Goal: Information Seeking & Learning: Learn about a topic

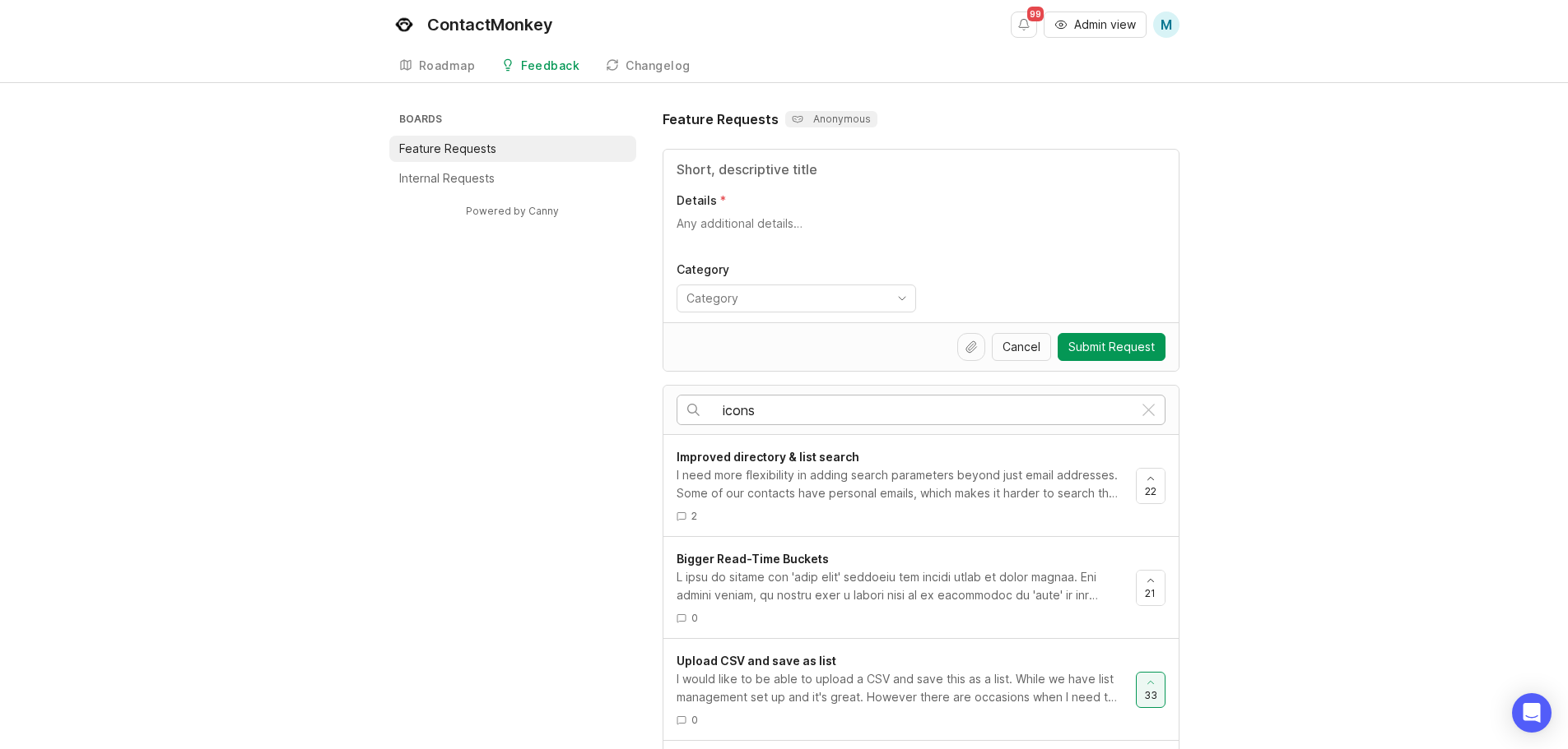
type input "icons"
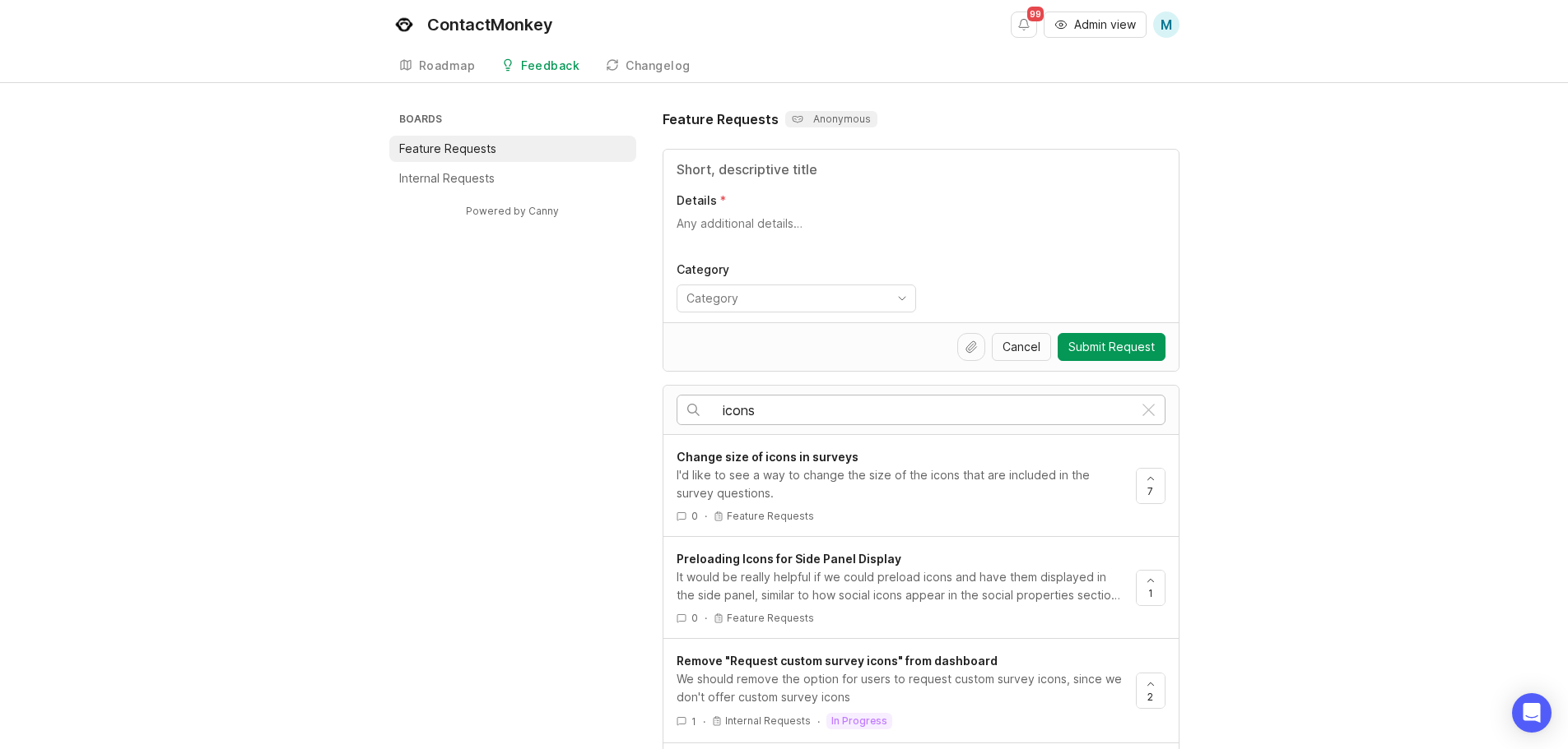
click at [1000, 409] on input "icons" at bounding box center [928, 410] width 410 height 18
drag, startPoint x: 791, startPoint y: 208, endPoint x: 1058, endPoint y: 264, distance: 272.8
click at [792, 208] on label "Details" at bounding box center [921, 200] width 489 height 16
click at [792, 216] on textarea "Details" at bounding box center [921, 232] width 489 height 33
click at [1293, 256] on div "Boards Feature Requests Internal Requests Powered by Canny Feature Requests Ano…" at bounding box center [784, 528] width 1568 height 838
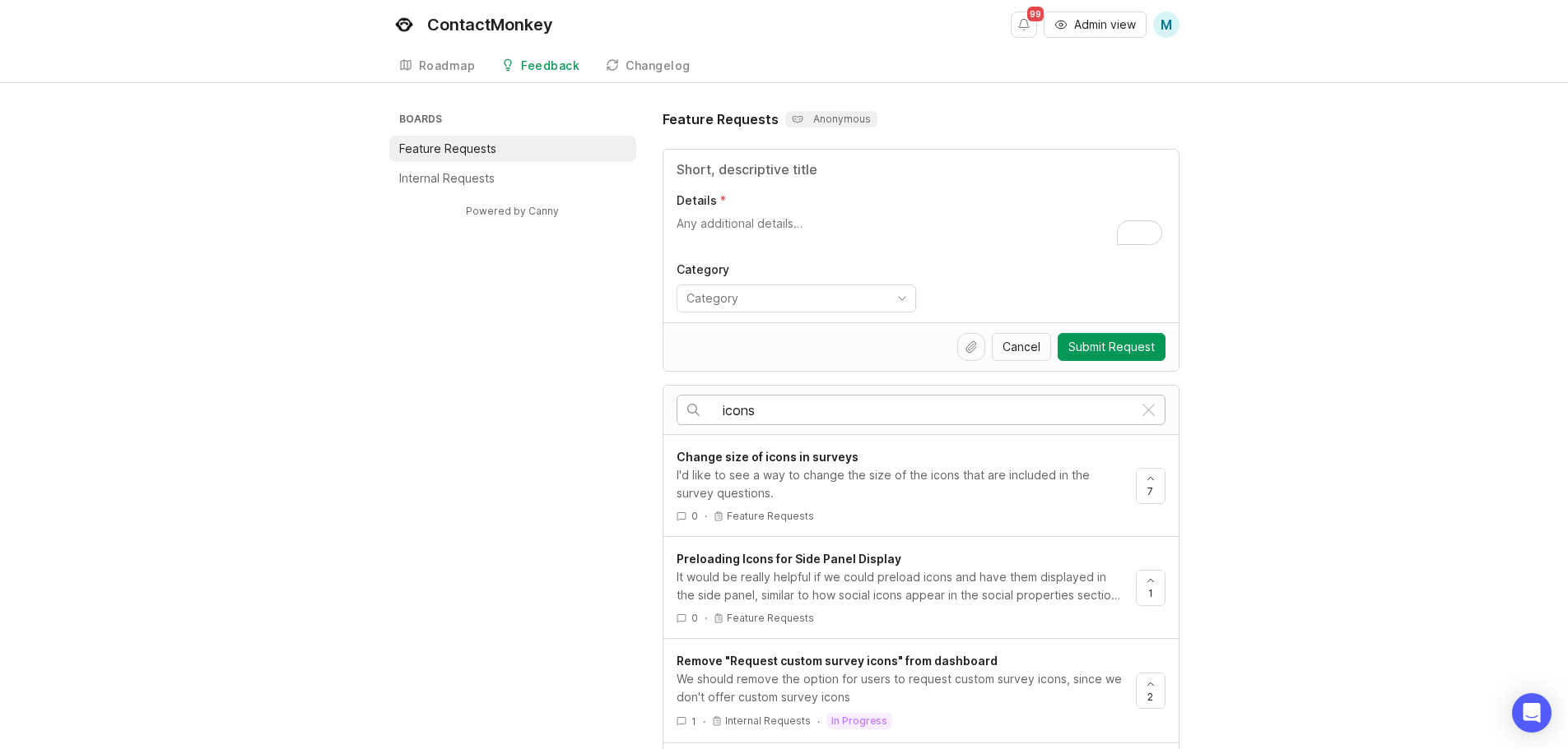
click at [933, 412] on input "icons" at bounding box center [928, 410] width 410 height 18
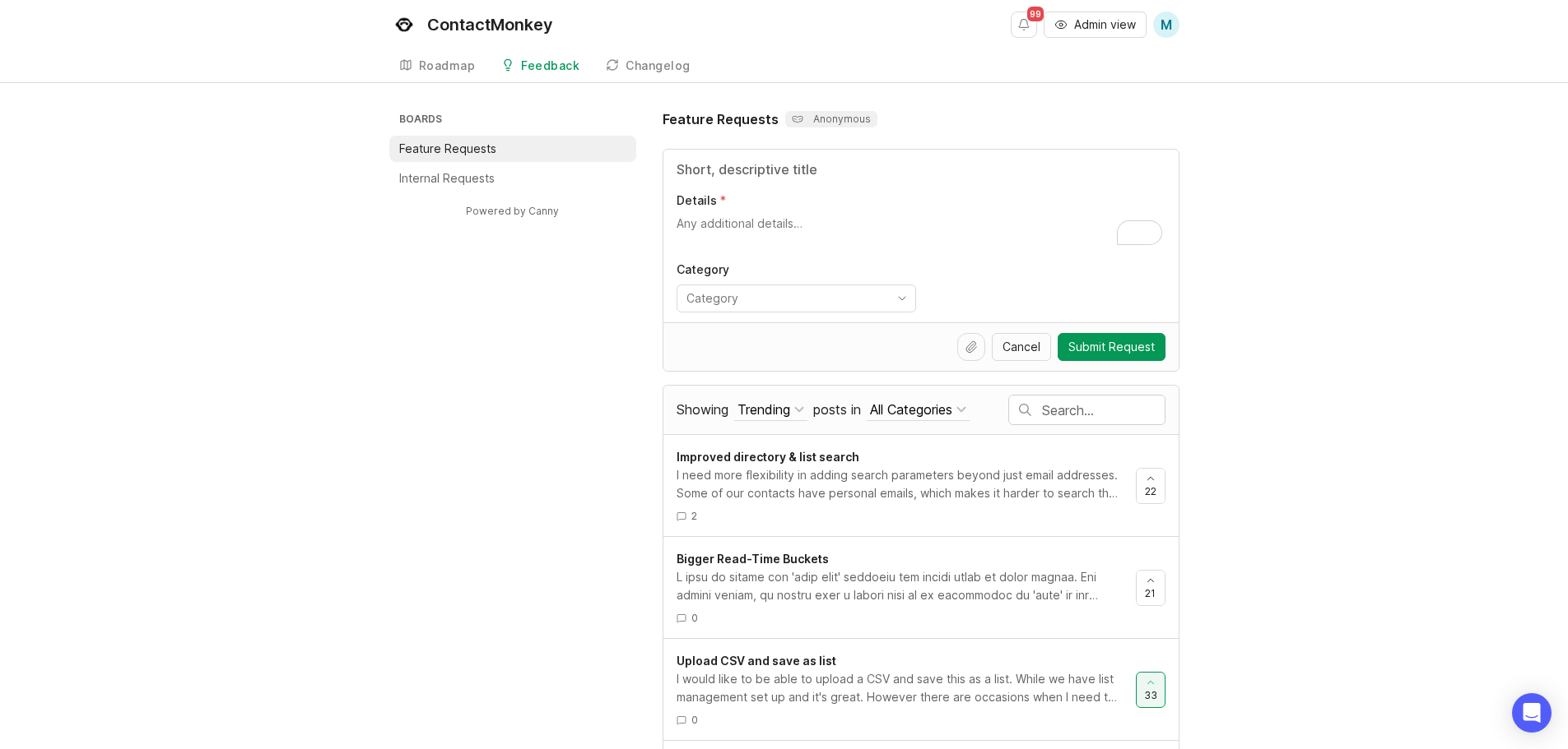
click at [770, 407] on div "Trending" at bounding box center [764, 409] width 53 height 18
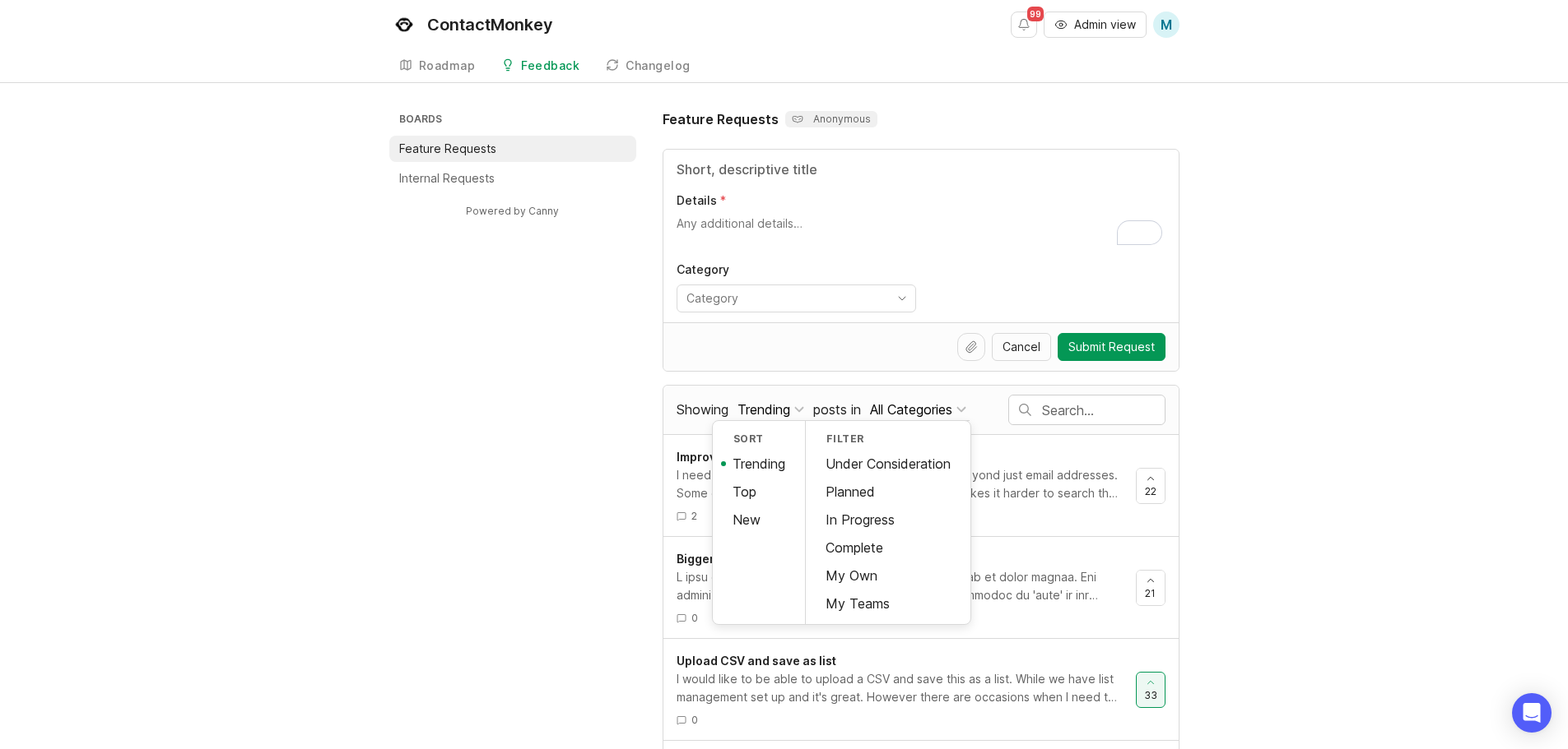
drag, startPoint x: 756, startPoint y: 523, endPoint x: 766, endPoint y: 523, distance: 10.0
click at [756, 523] on div "New" at bounding box center [758, 520] width 92 height 28
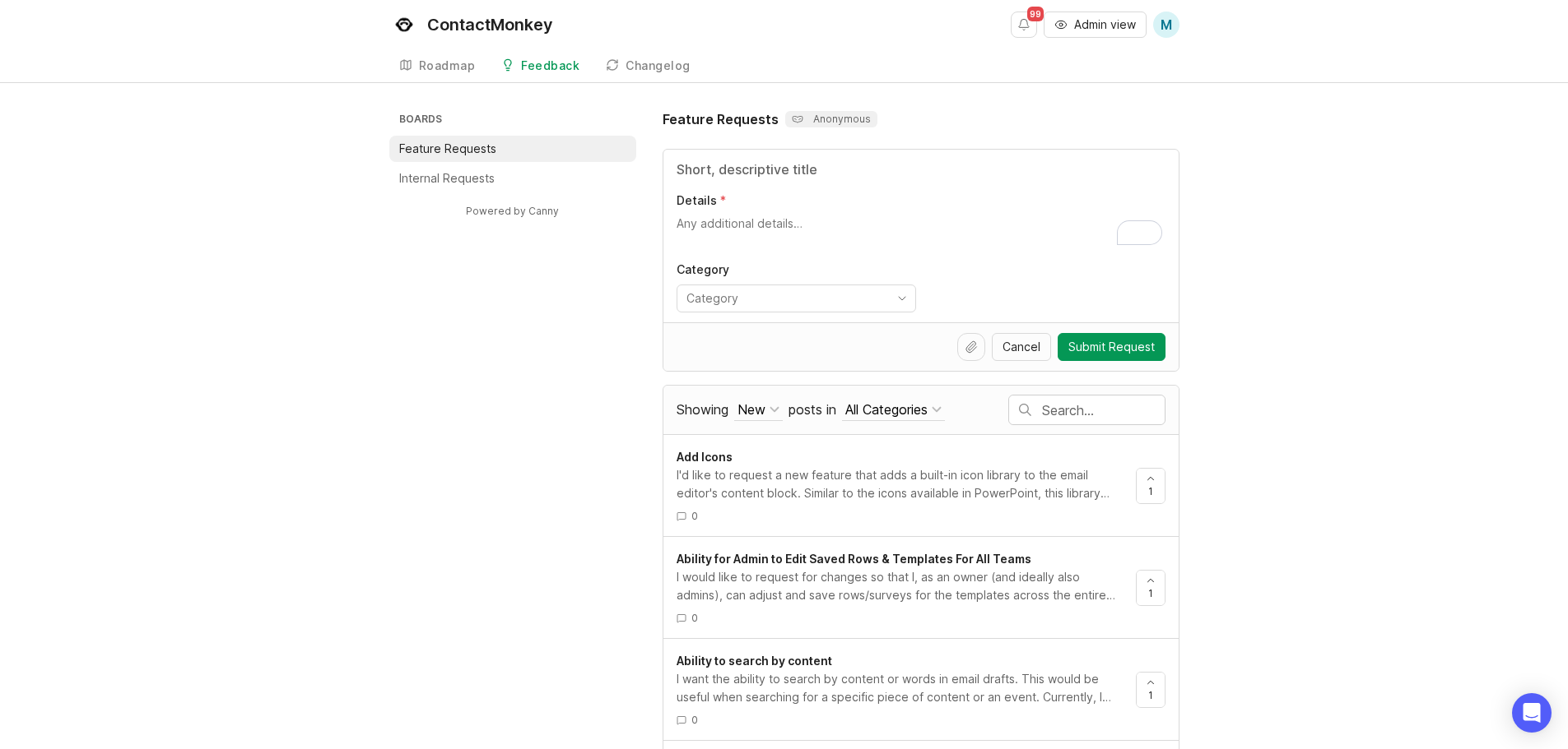
click at [767, 467] on div "I'd like to request a new feature that adds a built-in icon library to the emai…" at bounding box center [899, 484] width 446 height 36
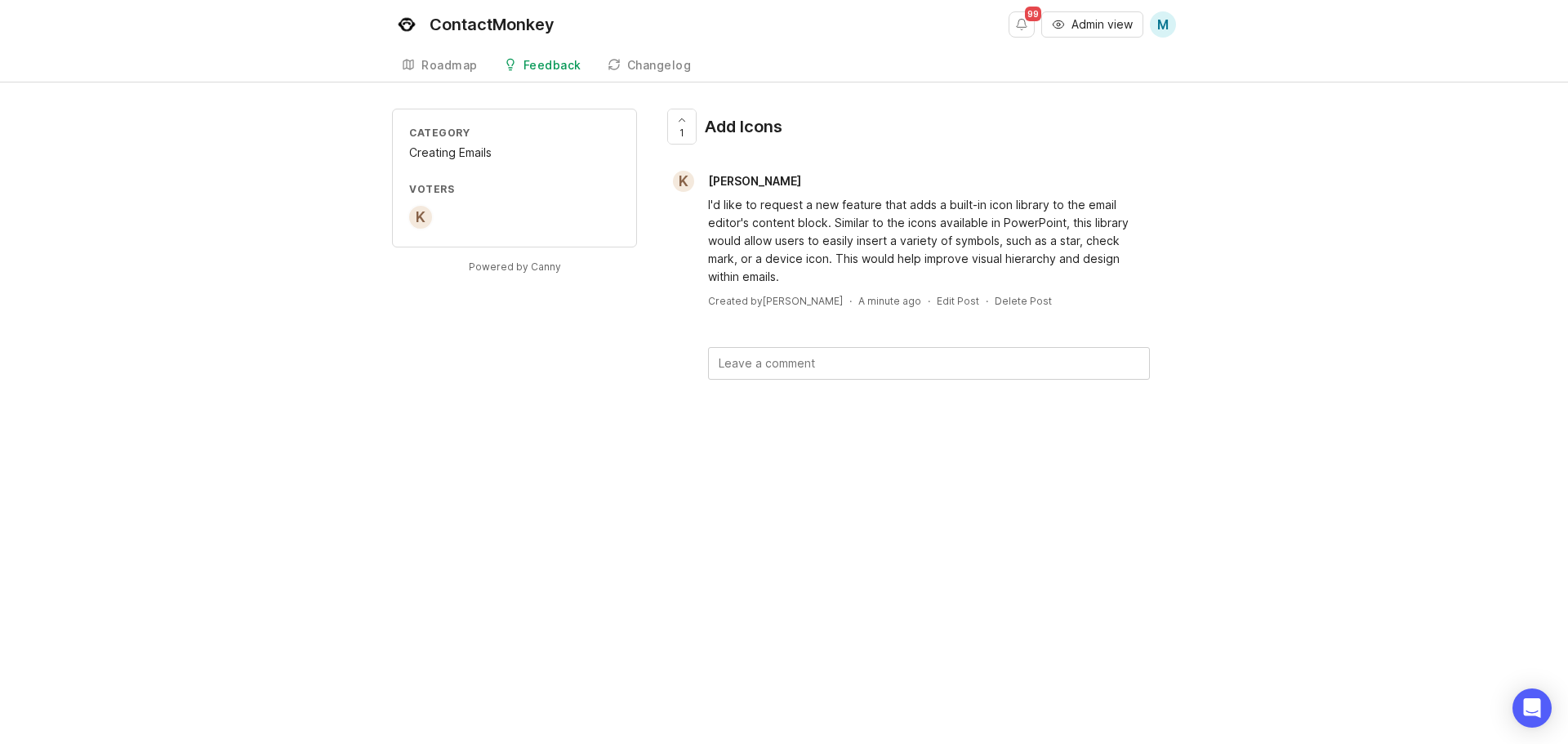
click at [917, 239] on div "I'd like to request a new feature that adds a built-in icon library to the emai…" at bounding box center [929, 241] width 442 height 90
click at [445, 222] on img at bounding box center [441, 217] width 23 height 23
click at [477, 65] on link "Roadmap" at bounding box center [440, 66] width 96 height 34
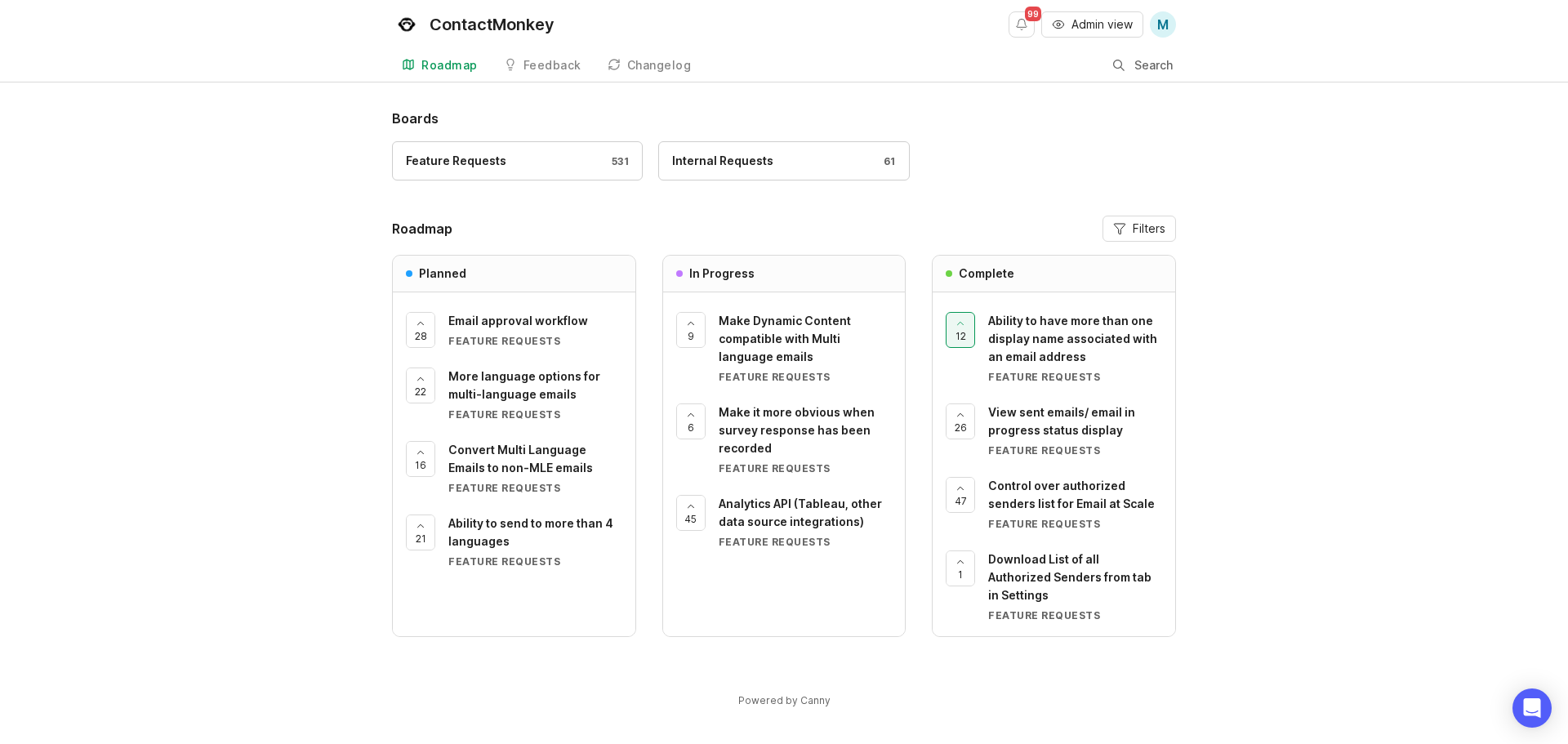
click at [557, 66] on div "Feedback" at bounding box center [553, 65] width 58 height 11
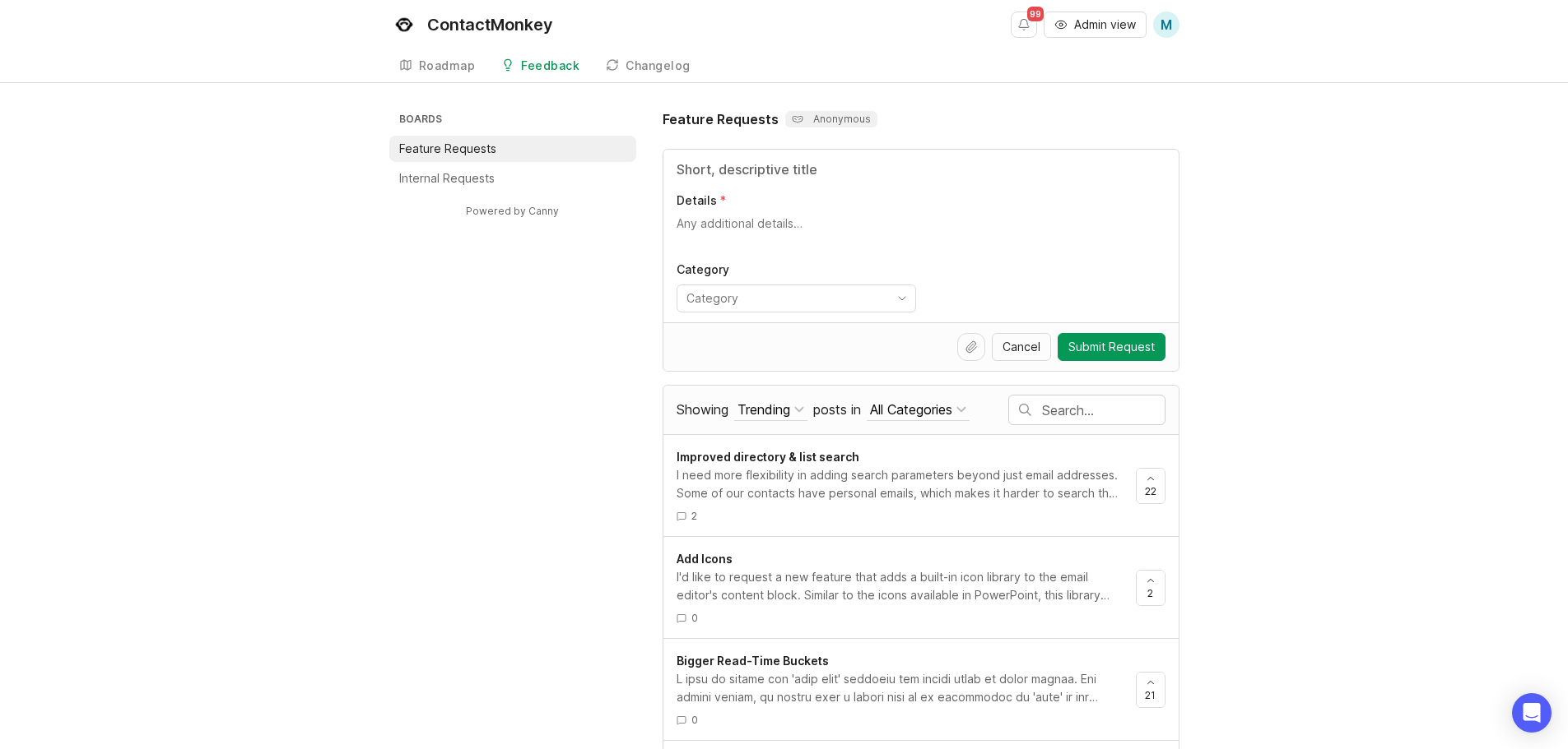
click at [786, 406] on div "Trending" at bounding box center [764, 409] width 53 height 18
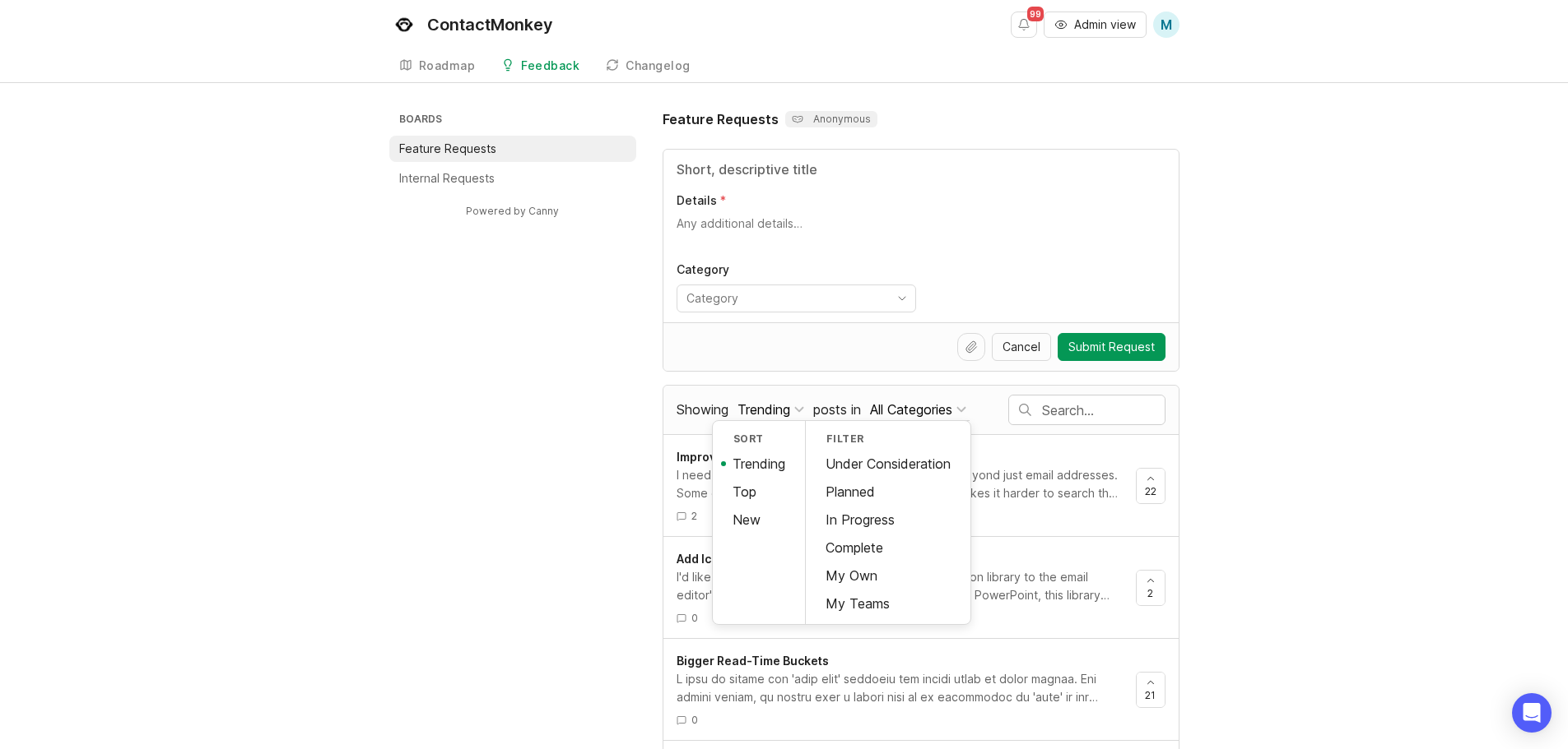
click at [758, 495] on div "Top" at bounding box center [758, 492] width 92 height 28
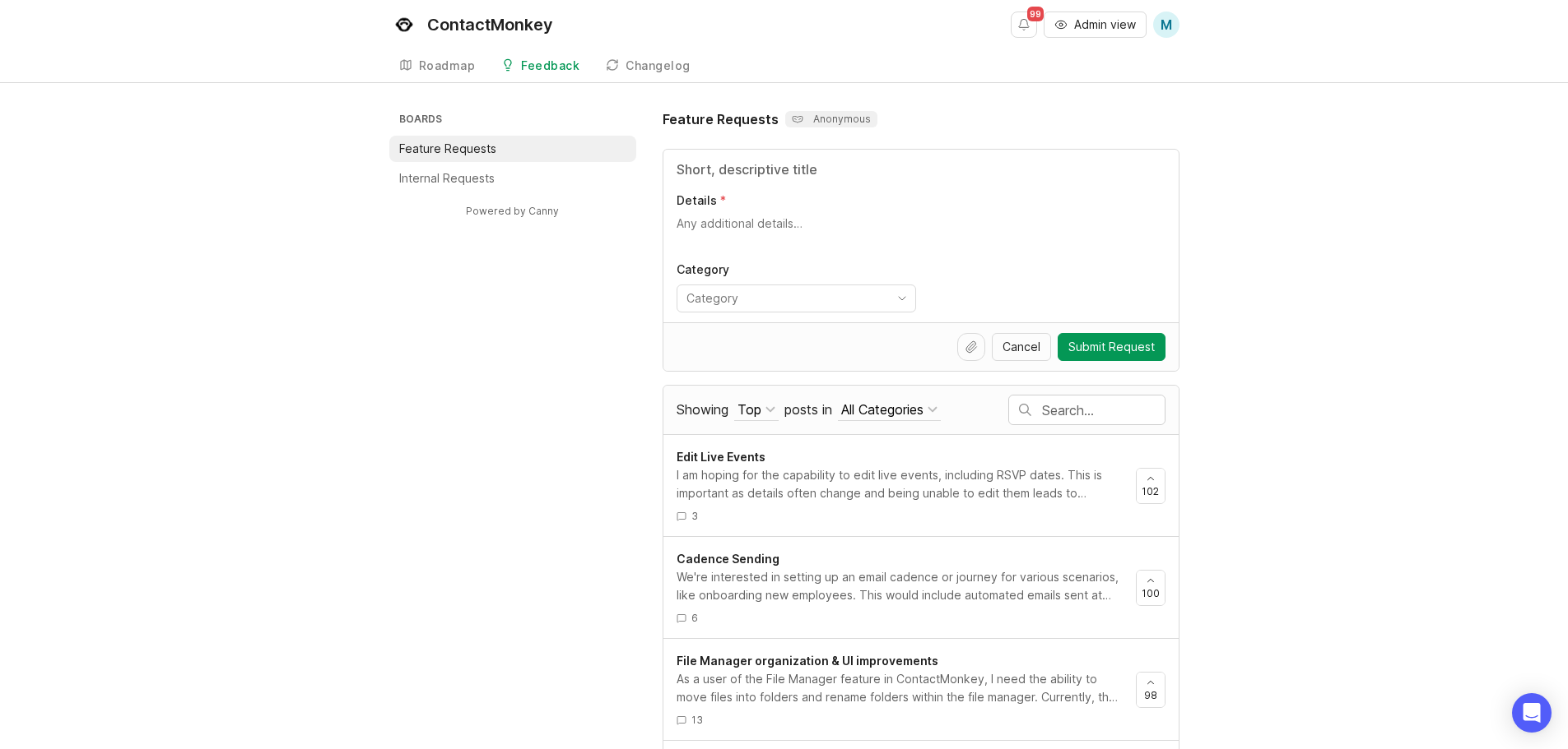
click at [768, 406] on div at bounding box center [770, 409] width 9 height 9
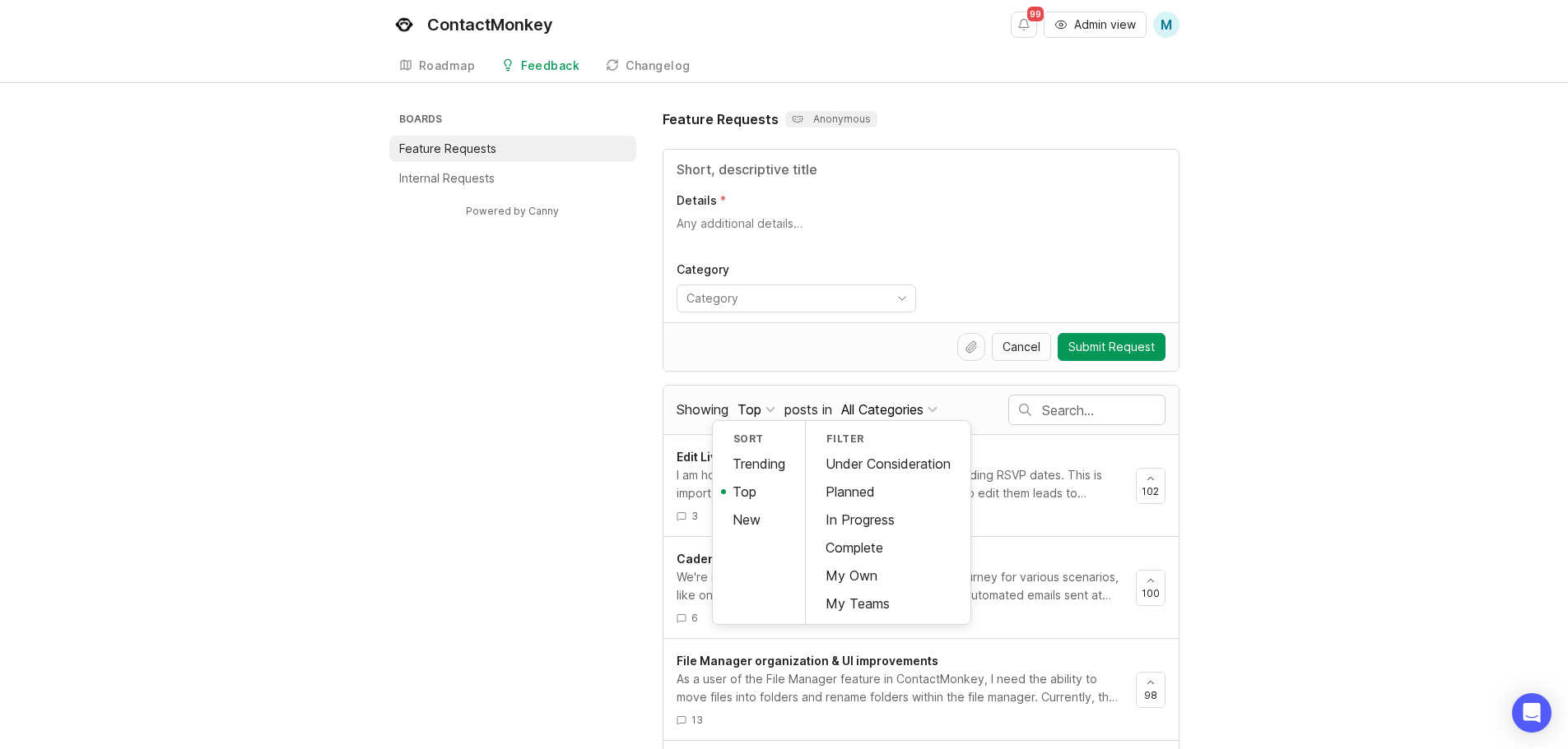
click at [767, 516] on div "New" at bounding box center [758, 520] width 92 height 28
